Goal: Feedback & Contribution: Leave review/rating

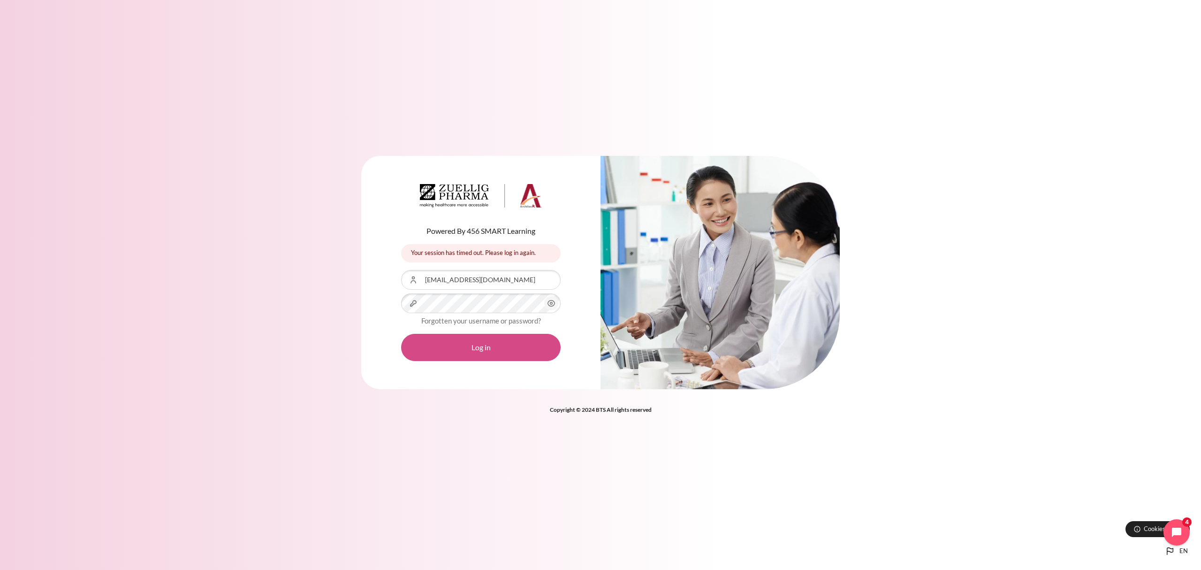
click at [479, 348] on button "Log in" at bounding box center [481, 347] width 160 height 27
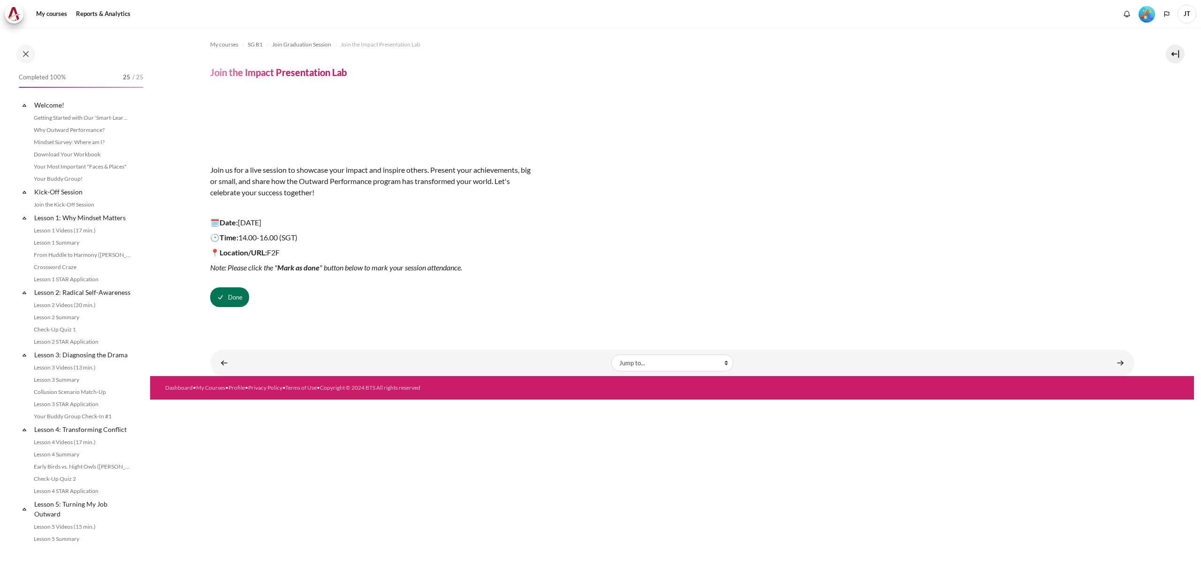
scroll to position [867, 0]
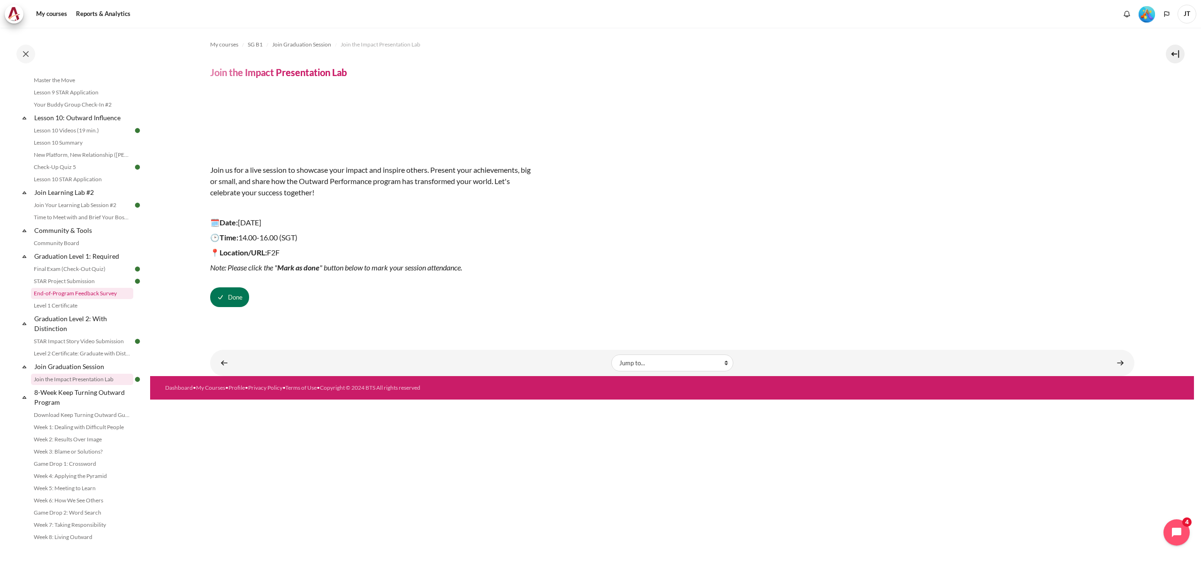
click at [94, 289] on link "End-of-Program Feedback Survey" at bounding box center [82, 293] width 102 height 11
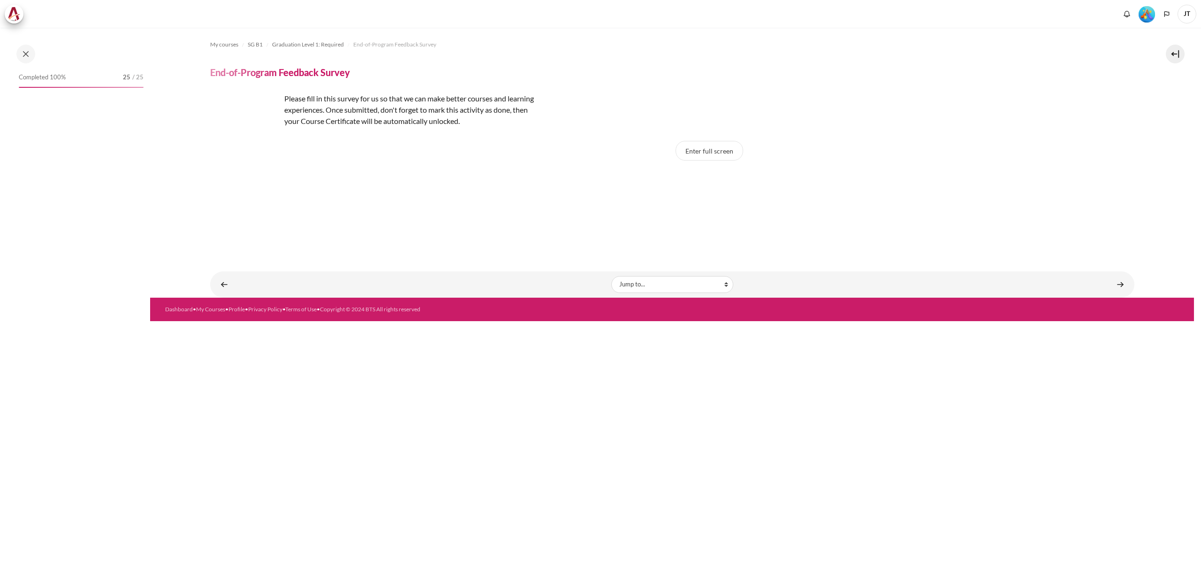
scroll to position [854, 0]
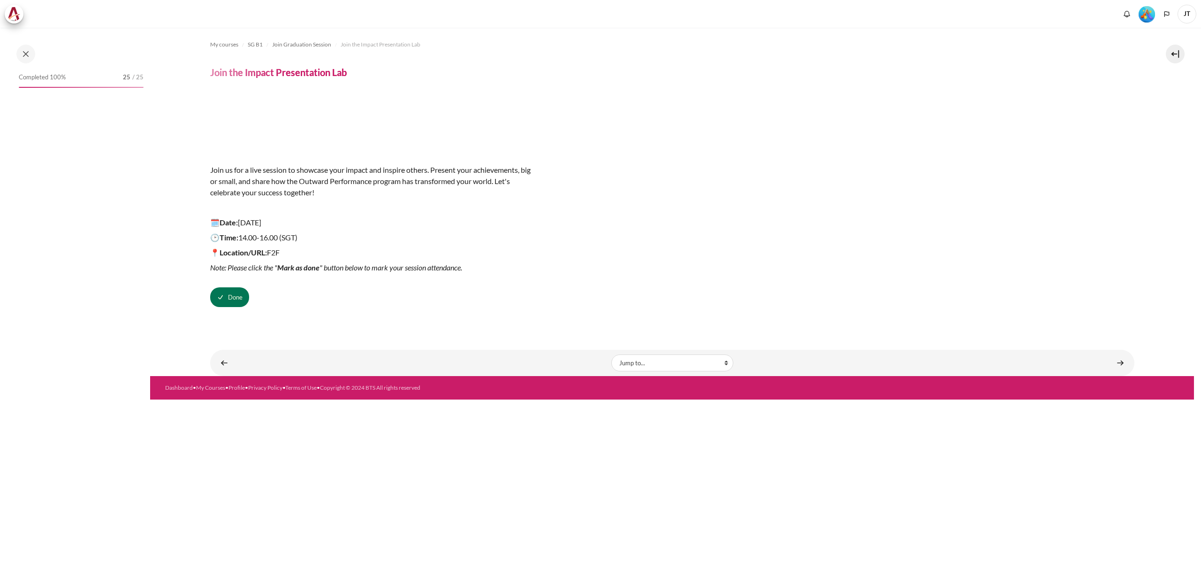
scroll to position [867, 0]
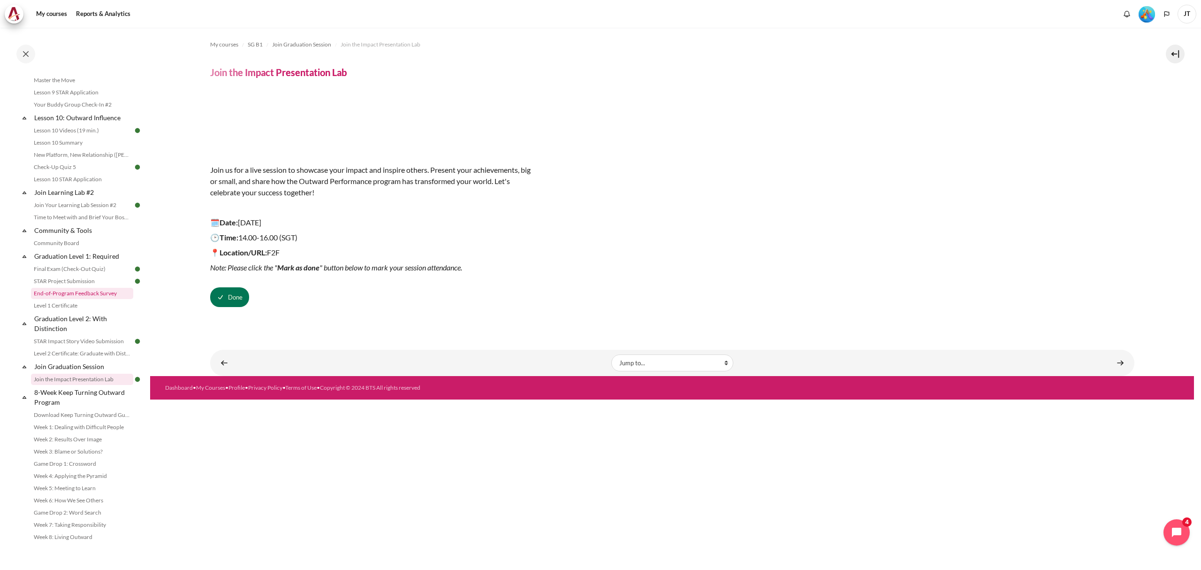
click at [99, 295] on link "End-of-Program Feedback Survey" at bounding box center [82, 293] width 102 height 11
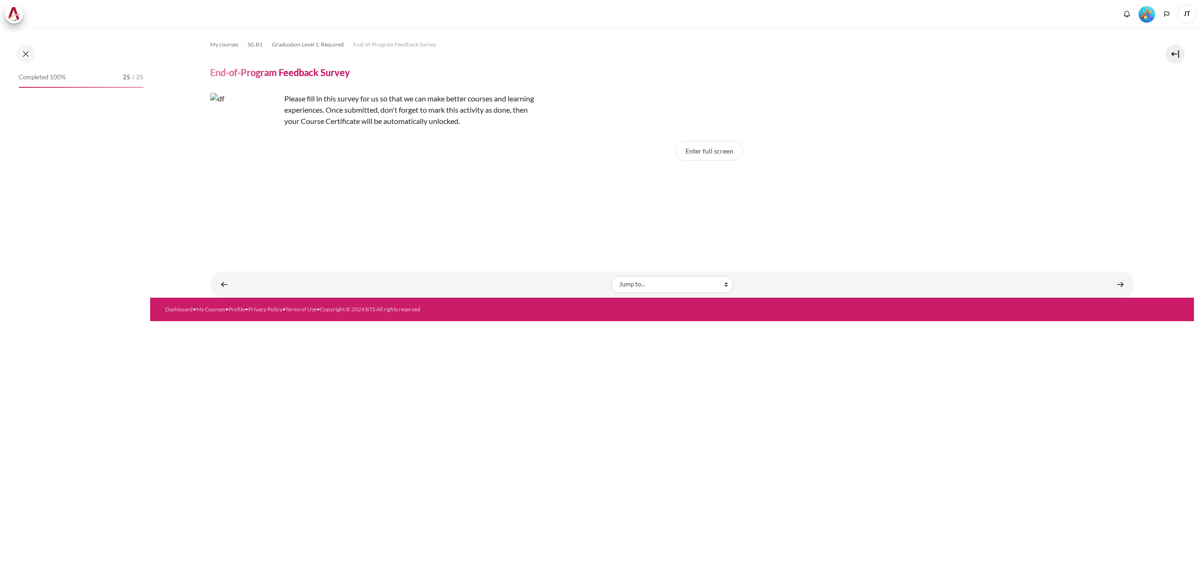
scroll to position [854, 0]
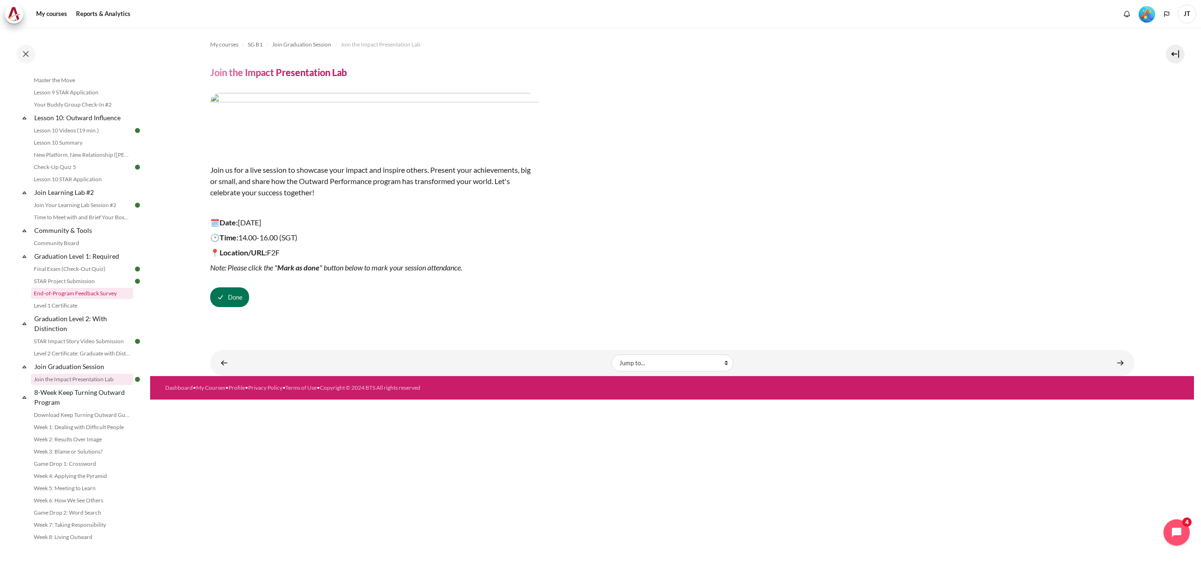
click at [78, 289] on link "End-of-Program Feedback Survey" at bounding box center [82, 293] width 102 height 11
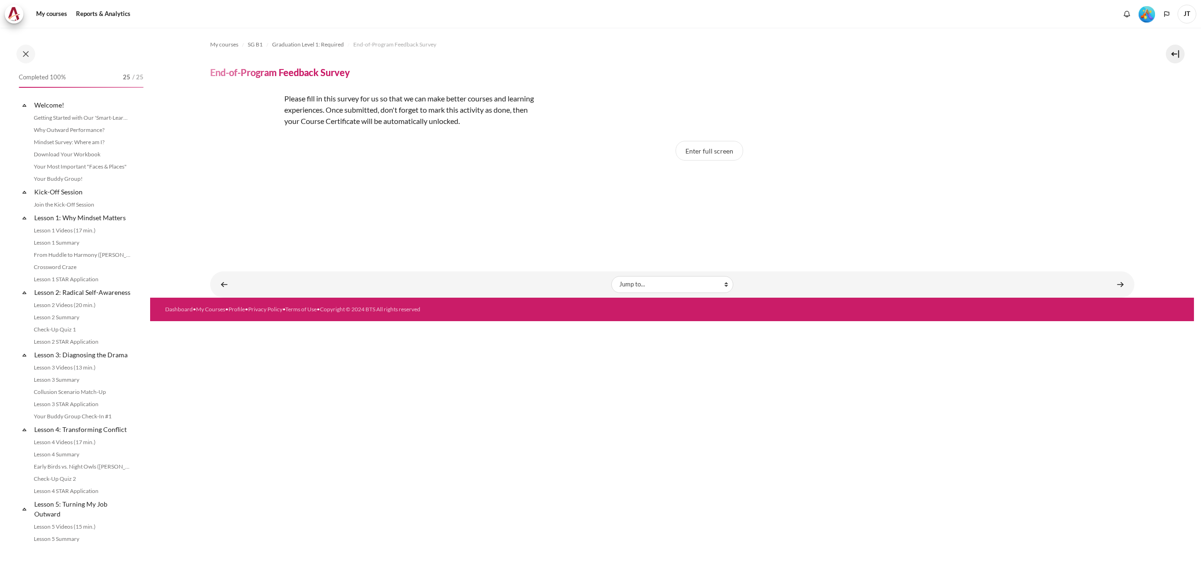
scroll to position [854, 0]
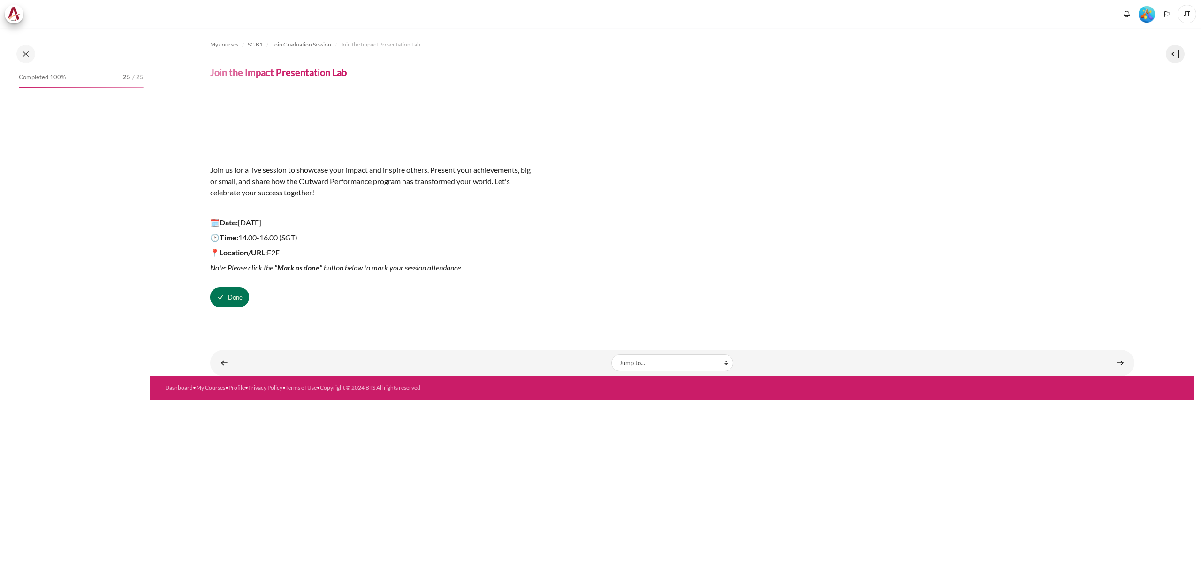
scroll to position [867, 0]
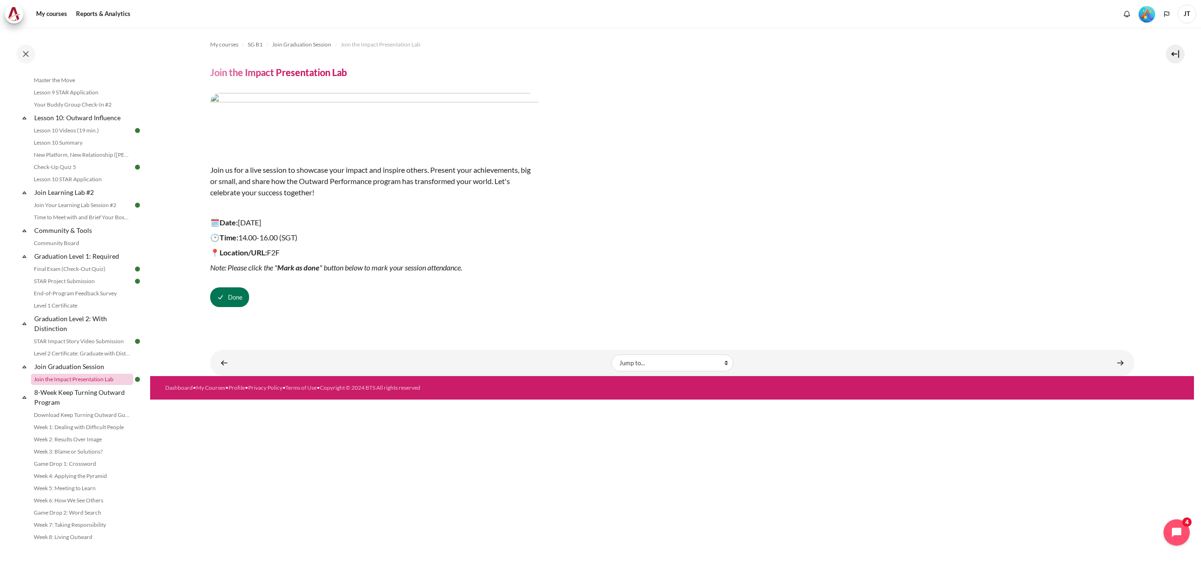
click at [109, 378] on link "Join the Impact Presentation Lab" at bounding box center [82, 378] width 102 height 11
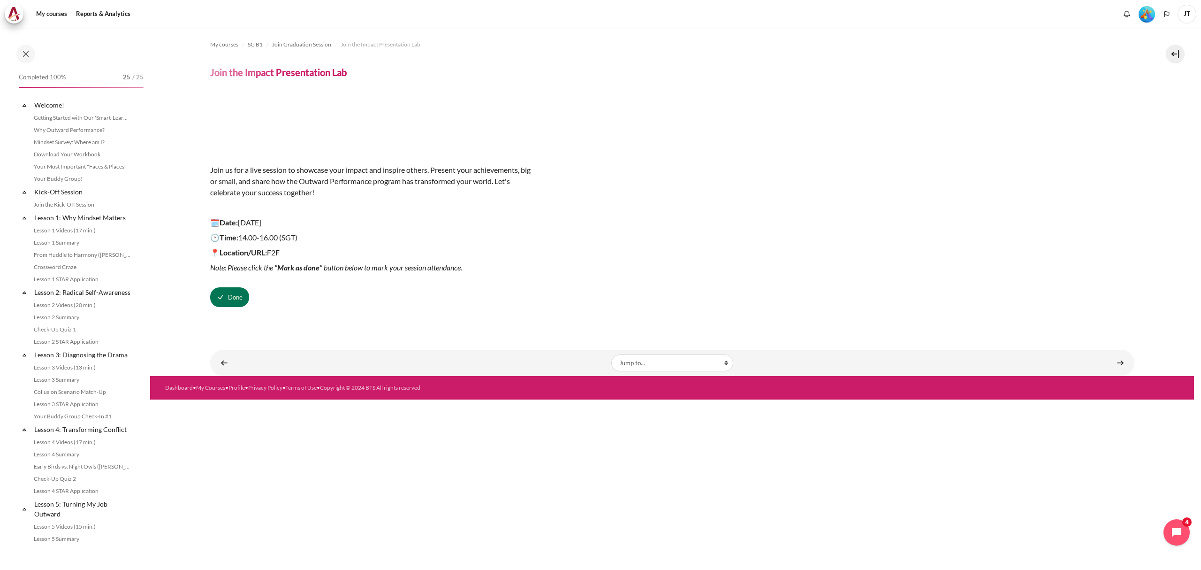
scroll to position [867, 0]
